Goal: Task Accomplishment & Management: Manage account settings

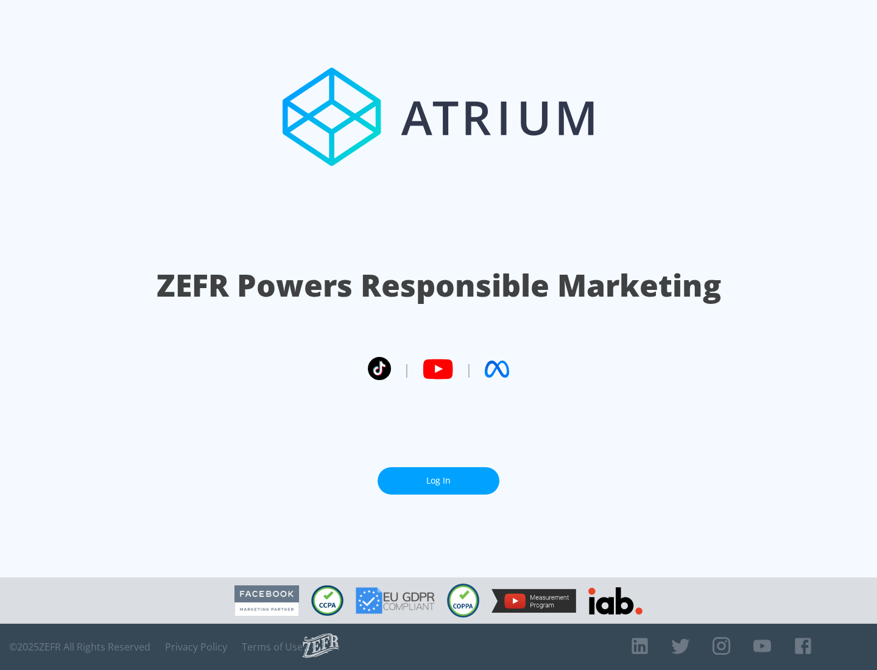
click at [439, 481] on link "Log In" at bounding box center [439, 480] width 122 height 27
